Goal: Task Accomplishment & Management: Complete application form

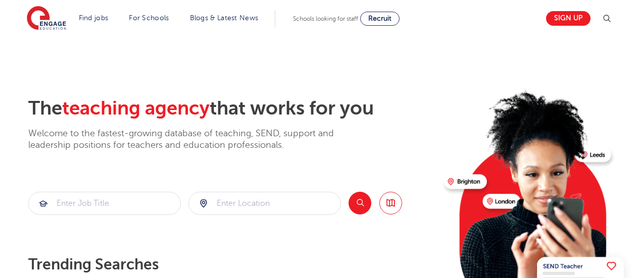
scroll to position [20, 0]
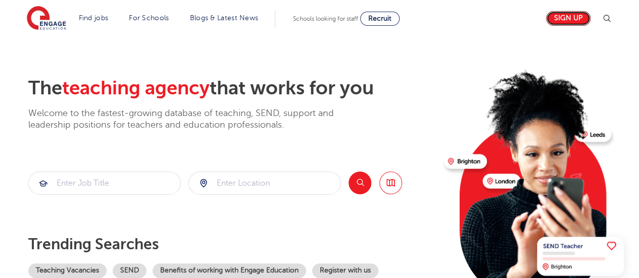
click at [579, 15] on link "Sign up" at bounding box center [568, 18] width 44 height 15
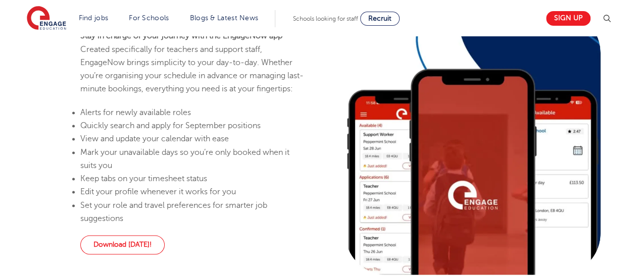
scroll to position [652, 0]
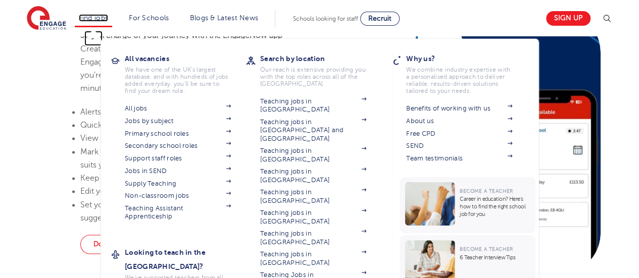
click at [108, 17] on link "Find jobs" at bounding box center [94, 18] width 30 height 8
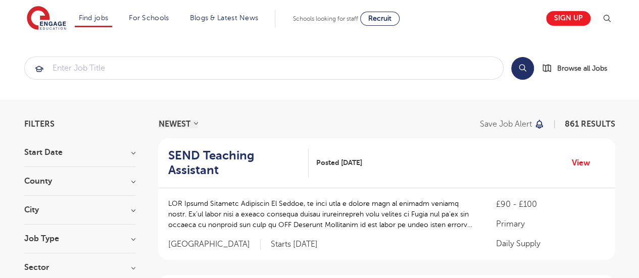
click at [0, 0] on link "Jobs in SEND" at bounding box center [0, 0] width 0 height 0
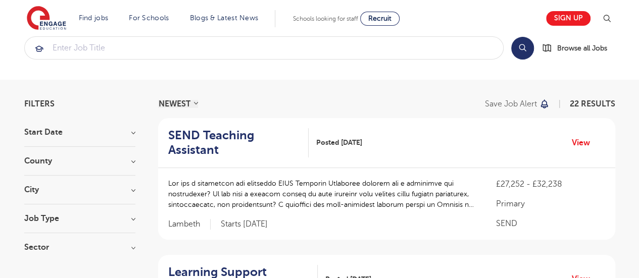
scroll to position [40, 0]
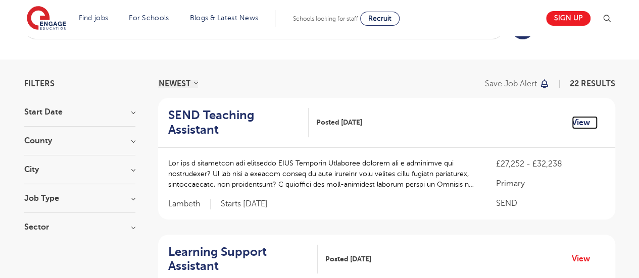
click at [581, 122] on link "View" at bounding box center [585, 122] width 26 height 13
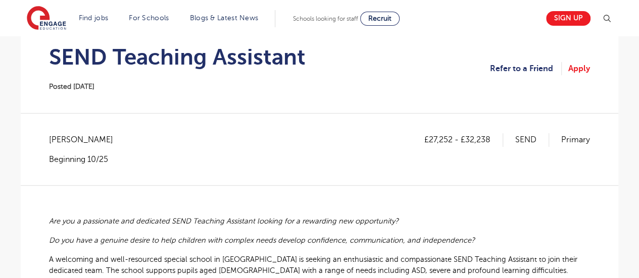
scroll to position [97, 0]
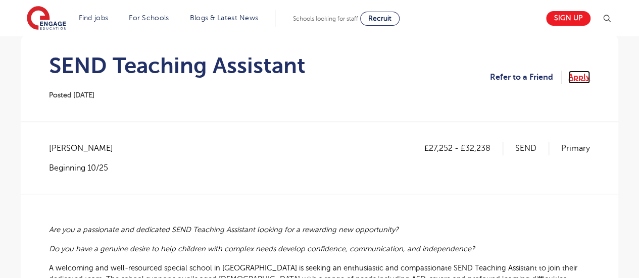
click at [580, 78] on link "Apply" at bounding box center [579, 77] width 22 height 13
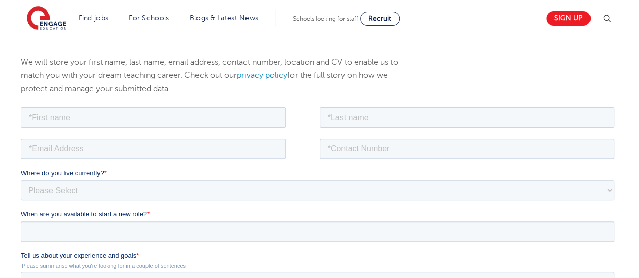
scroll to position [121, 0]
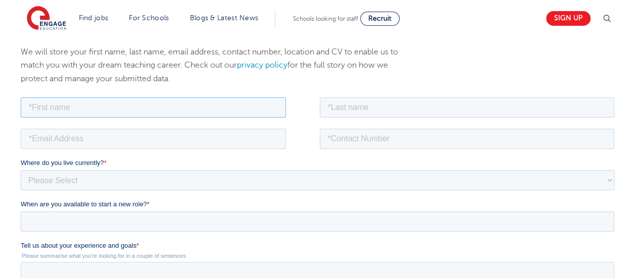
click at [260, 102] on input "text" at bounding box center [153, 107] width 265 height 20
type input "Chinenye"
click at [326, 113] on input "text" at bounding box center [467, 107] width 295 height 20
type input "Itanyi"
click at [367, 139] on input "tel" at bounding box center [467, 138] width 295 height 20
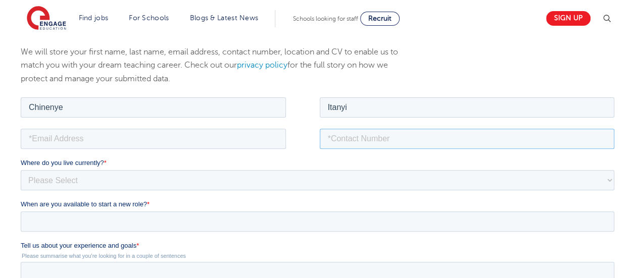
type input "+447881158336"
click at [216, 145] on input "email" at bounding box center [153, 138] width 265 height 20
type input "chinenyeitanyi@gmail.com"
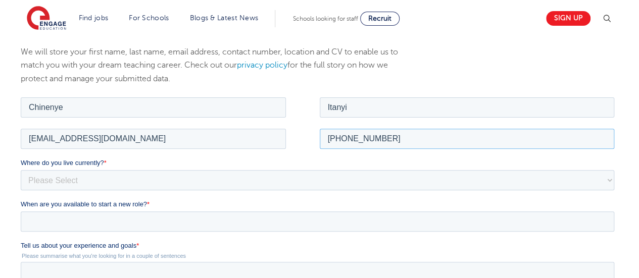
click at [340, 137] on input "+447881158336" at bounding box center [467, 138] width 295 height 20
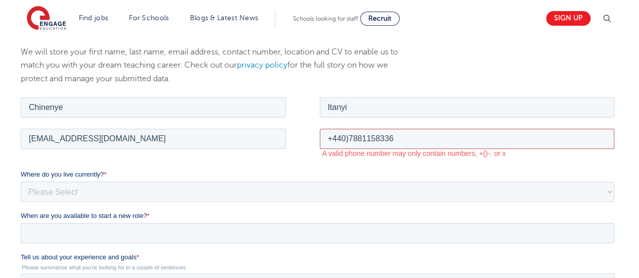
click at [341, 136] on input "+440)7881158336" at bounding box center [467, 138] width 295 height 20
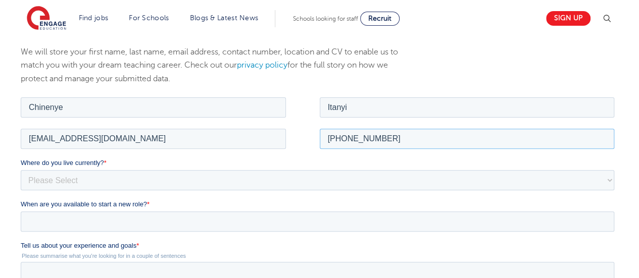
click at [340, 138] on input "+44(0)7881158336" at bounding box center [467, 138] width 295 height 20
click at [339, 139] on input "+44(0)7881158336" at bounding box center [467, 138] width 295 height 20
click at [351, 137] on input "+44(0)7881158336" at bounding box center [467, 138] width 295 height 20
type input "+447881158336"
click at [108, 179] on select "Please Select UK Canada Ireland Australia New Zealand Europe USA South Africa J…" at bounding box center [318, 180] width 594 height 20
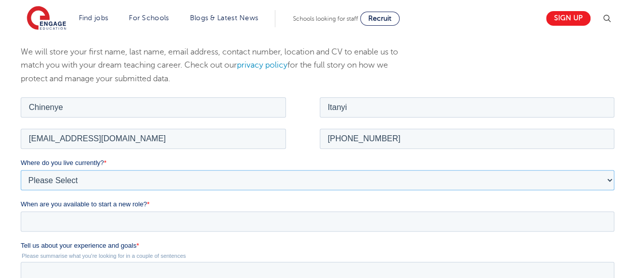
select select "UK"
click at [21, 170] on select "Please Select UK Canada Ireland Australia New Zealand Europe USA South Africa J…" at bounding box center [318, 180] width 594 height 20
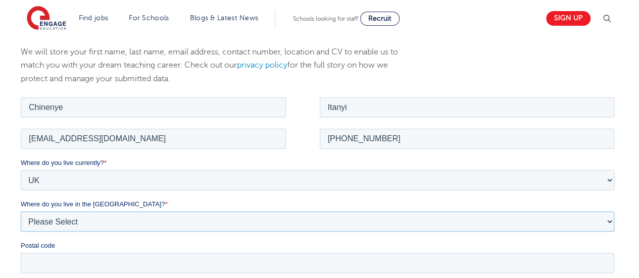
click at [73, 221] on select "Please Select Overseas Barnsley Bedfordshire Berkshire Bournemouth Bracknell Fo…" at bounding box center [318, 221] width 594 height 20
select select "Essex"
click at [21, 211] on select "Please Select Overseas Barnsley Bedfordshire Berkshire Bournemouth Bracknell Fo…" at bounding box center [318, 221] width 594 height 20
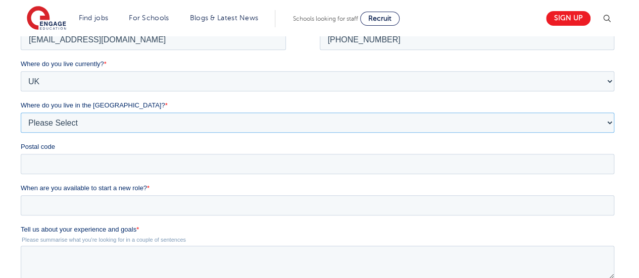
scroll to position [222, 0]
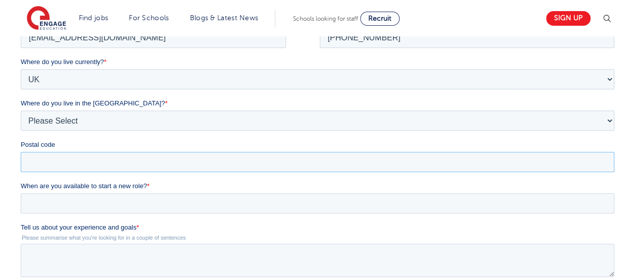
click at [488, 164] on input "Postal code" at bounding box center [318, 162] width 594 height 20
type input "CM1 7QL"
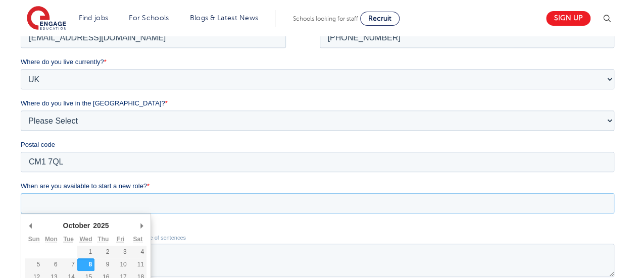
click at [232, 207] on input "When are you available to start a new role? *" at bounding box center [318, 203] width 594 height 20
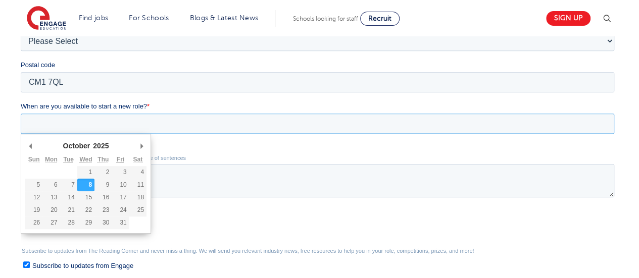
scroll to position [303, 0]
type div "2026-01-01"
type input "2026/01/01"
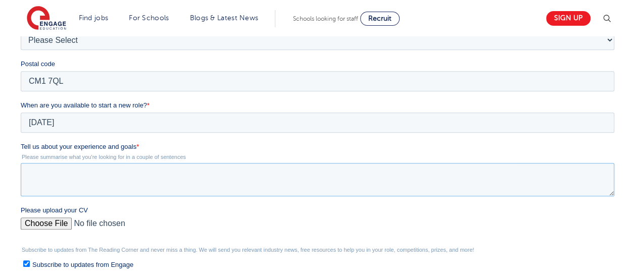
click at [82, 177] on textarea "Tell us about your experience and goals *" at bounding box center [318, 179] width 594 height 33
click at [67, 179] on textarea "Tell us about your experience and goals *" at bounding box center [318, 179] width 594 height 33
paste textarea "I have experience working with children with Special Educational Needs, support…"
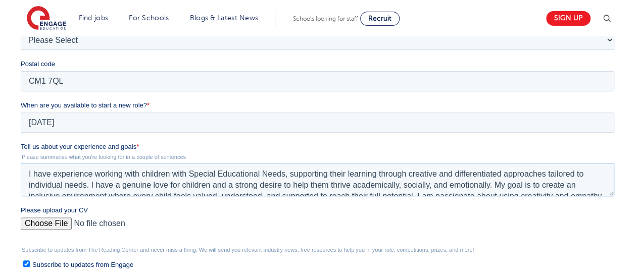
scroll to position [16, 0]
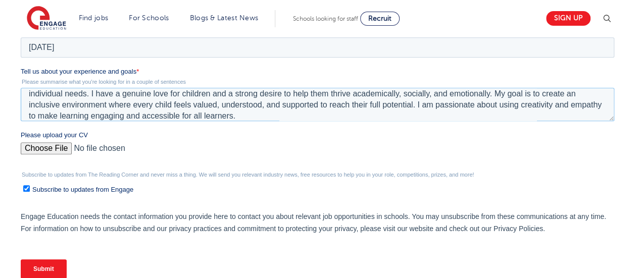
scroll to position [14, 0]
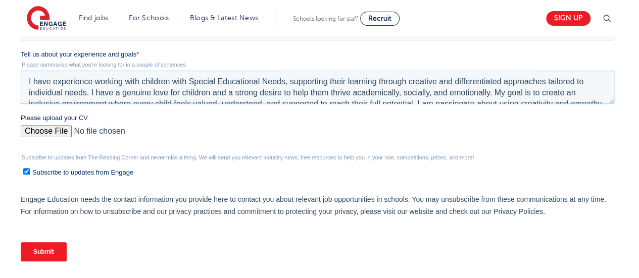
scroll to position [0, 0]
type textarea "I have experience working with children with special educational needs, support…"
click at [407, 126] on input "Please upload your CV" at bounding box center [318, 135] width 594 height 20
click at [46, 126] on input "Please upload your CV" at bounding box center [318, 135] width 594 height 20
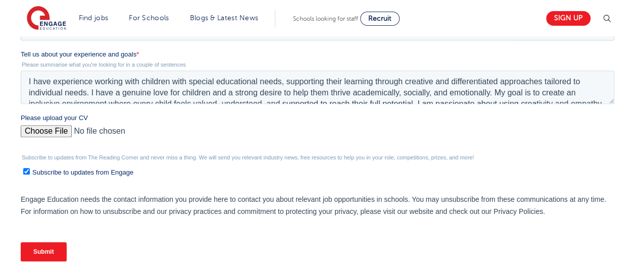
type input "C:\fakepath\CHINENYE ITANYI SEMH CV.docx"
click at [45, 257] on input "Submit" at bounding box center [44, 251] width 46 height 19
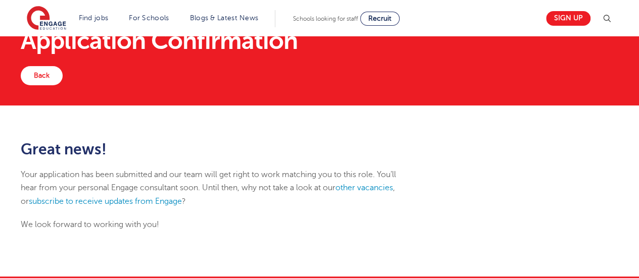
scroll to position [40, 0]
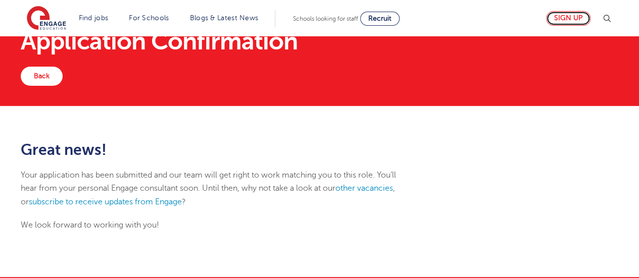
click at [573, 20] on link "Sign up" at bounding box center [568, 18] width 44 height 15
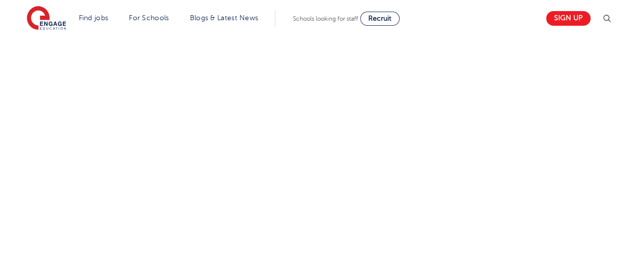
scroll to position [372, 0]
drag, startPoint x: 526, startPoint y: 205, endPoint x: 641, endPoint y: 274, distance: 134.8
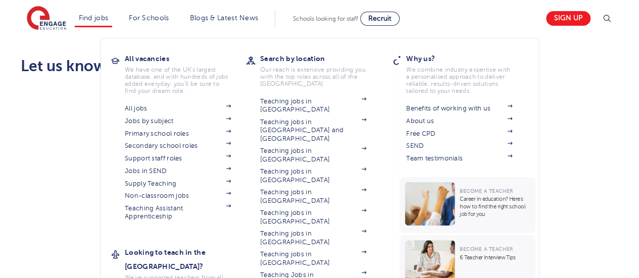
click at [168, 165] on section "All jobs Jobs by subject Primary school roles Secondary school roles Support st…" at bounding box center [185, 161] width 121 height 119
click at [166, 171] on link "Jobs in SEND" at bounding box center [178, 171] width 106 height 8
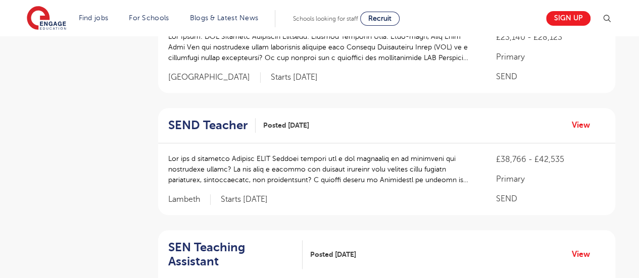
scroll to position [441, 0]
click at [579, 124] on link "View" at bounding box center [585, 124] width 26 height 13
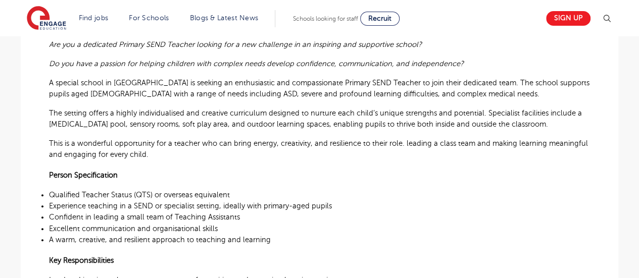
scroll to position [293, 0]
